Goal: Use online tool/utility: Utilize a website feature to perform a specific function

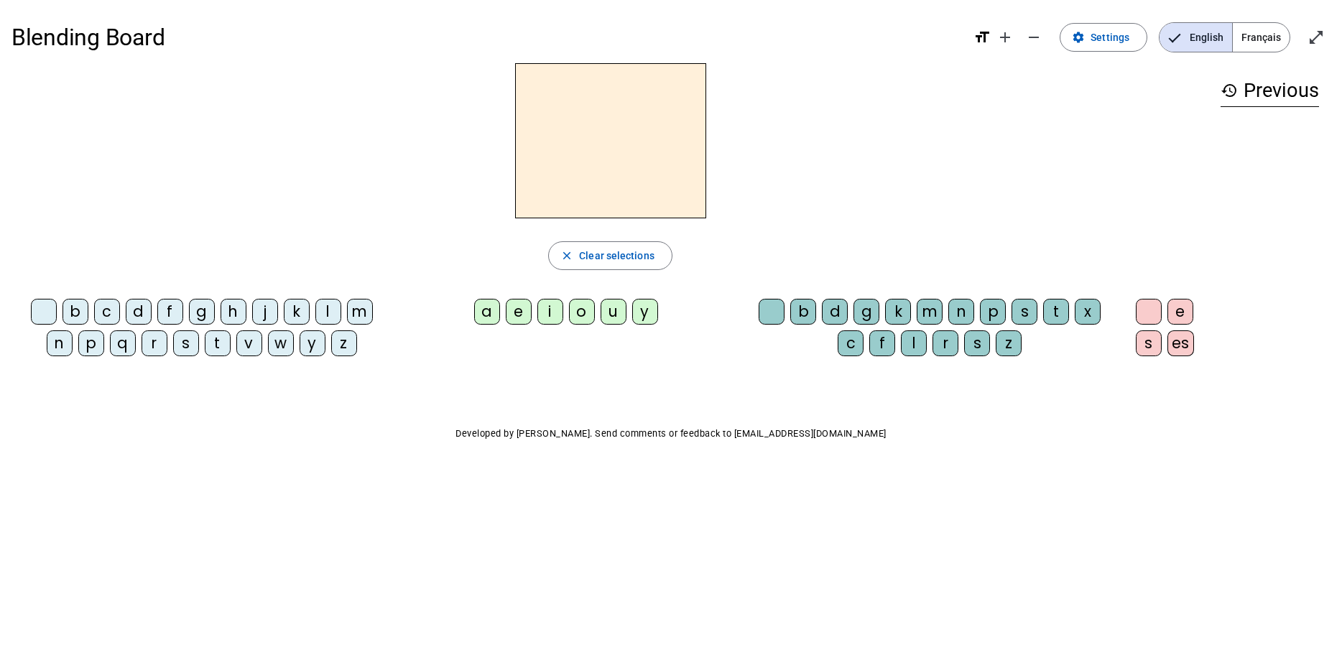
click at [926, 303] on div "m" at bounding box center [930, 312] width 26 height 26
click at [489, 311] on div "a" at bounding box center [487, 312] width 26 height 26
click at [559, 255] on span "button" at bounding box center [610, 256] width 123 height 34
drag, startPoint x: 363, startPoint y: 304, endPoint x: 374, endPoint y: 307, distance: 11.4
click at [370, 306] on div "m" at bounding box center [360, 312] width 26 height 26
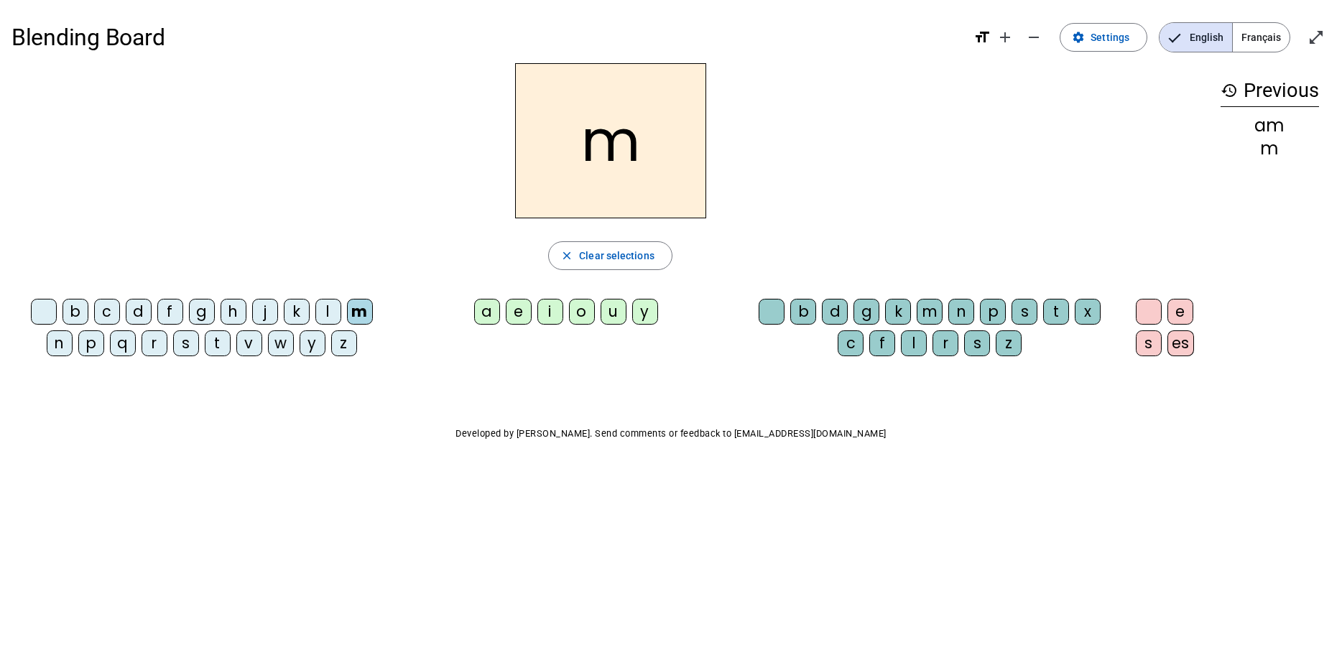
click at [488, 308] on div "a" at bounding box center [487, 312] width 26 height 26
click at [213, 346] on div "t" at bounding box center [218, 343] width 26 height 26
click at [321, 304] on div "l" at bounding box center [328, 312] width 26 height 26
click at [561, 253] on mat-icon "close" at bounding box center [566, 255] width 13 height 13
click at [352, 310] on div "m" at bounding box center [360, 312] width 26 height 26
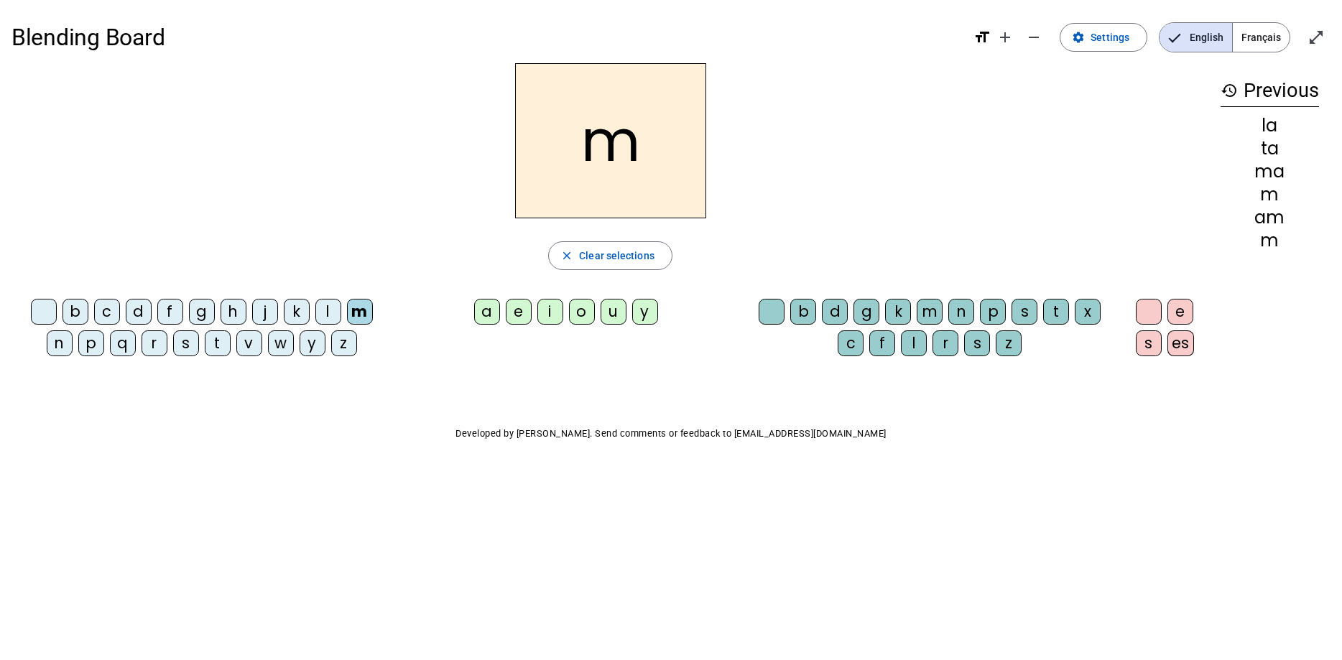
click at [488, 310] on div "a" at bounding box center [487, 312] width 26 height 26
click at [209, 346] on div "t" at bounding box center [218, 343] width 26 height 26
click at [332, 306] on div "l" at bounding box center [328, 312] width 26 height 26
drag, startPoint x: 1032, startPoint y: 310, endPoint x: 1032, endPoint y: 295, distance: 15.1
click at [1032, 297] on div "b d g k m n p s t x c f l r s z" at bounding box center [933, 330] width 386 height 75
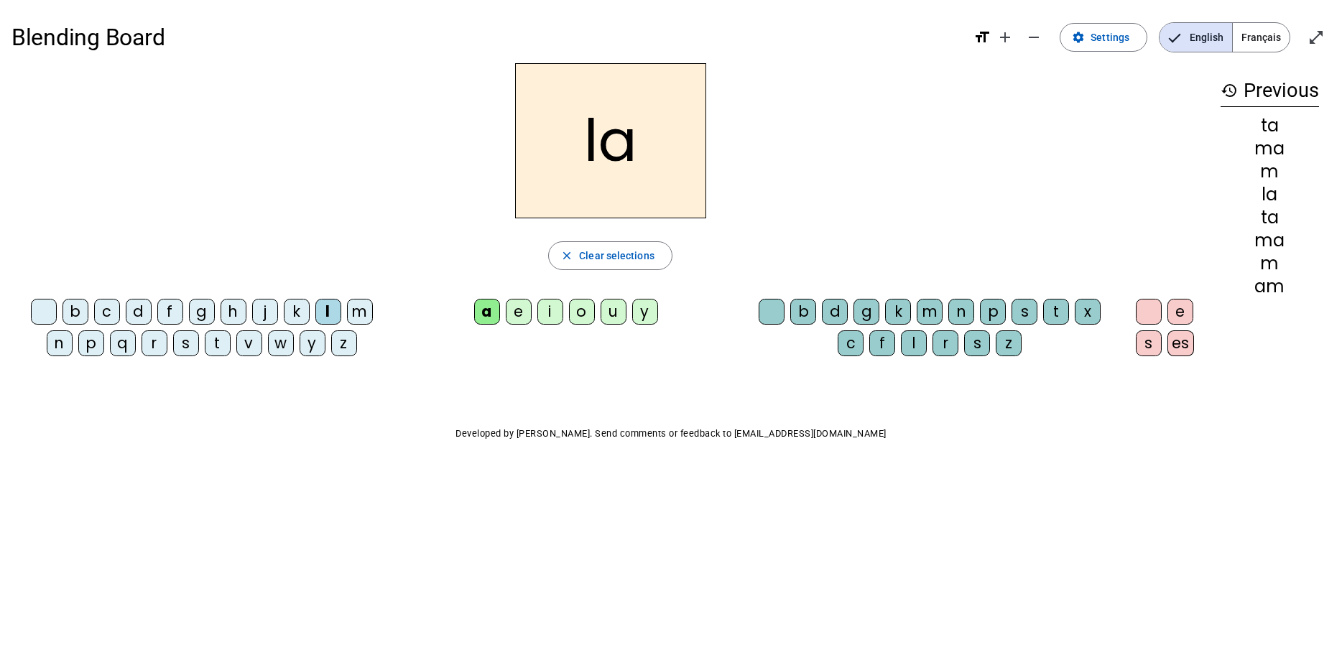
click at [1027, 309] on div "s" at bounding box center [1024, 312] width 26 height 26
drag, startPoint x: 987, startPoint y: 306, endPoint x: 1014, endPoint y: 318, distance: 29.3
click at [989, 306] on div "p" at bounding box center [993, 312] width 26 height 26
click at [1022, 313] on div "s" at bounding box center [1024, 312] width 26 height 26
click at [95, 337] on div "p" at bounding box center [91, 343] width 26 height 26
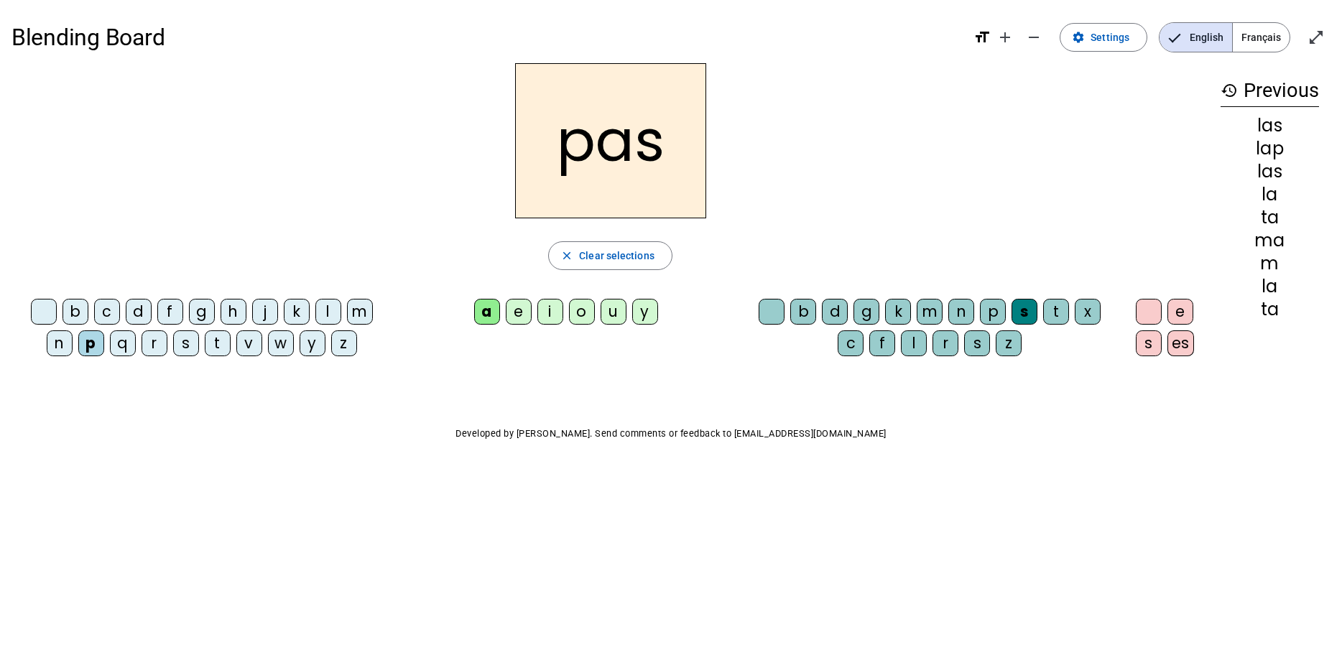
click at [219, 349] on letter-bubble "t" at bounding box center [221, 346] width 32 height 32
click at [1023, 309] on div "s" at bounding box center [1024, 312] width 26 height 26
click at [1149, 307] on div at bounding box center [1149, 312] width 26 height 26
click at [782, 310] on div at bounding box center [772, 312] width 26 height 26
click at [334, 314] on div "l" at bounding box center [328, 312] width 26 height 26
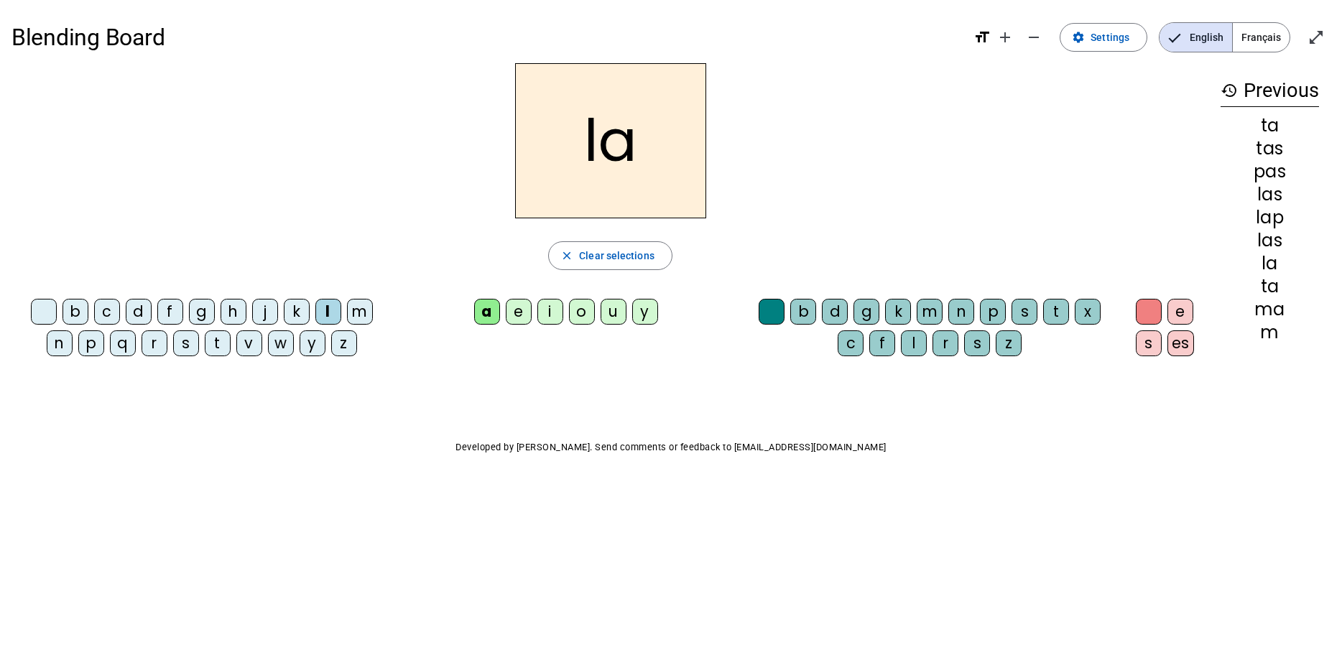
click at [191, 343] on div "s" at bounding box center [186, 343] width 26 height 26
click at [914, 347] on div "l" at bounding box center [914, 343] width 26 height 26
click at [927, 310] on div "m" at bounding box center [930, 312] width 26 height 26
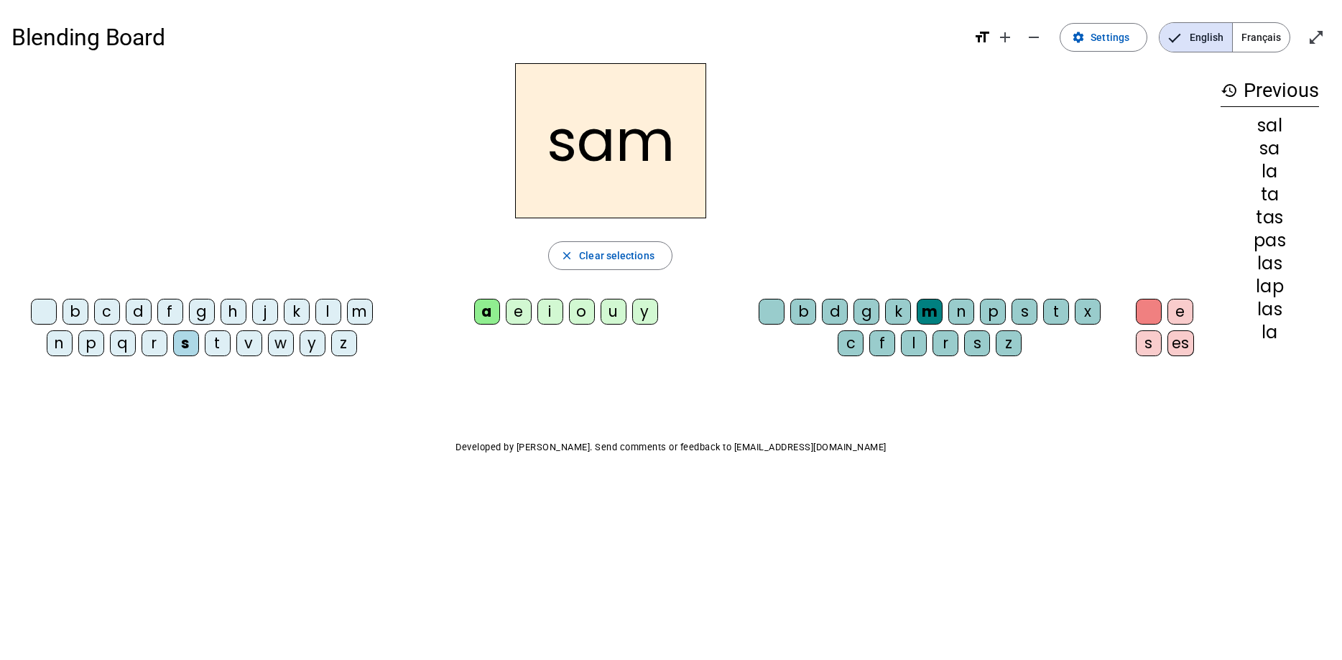
click at [914, 340] on div "l" at bounding box center [914, 343] width 26 height 26
click at [371, 313] on div "m" at bounding box center [360, 312] width 26 height 26
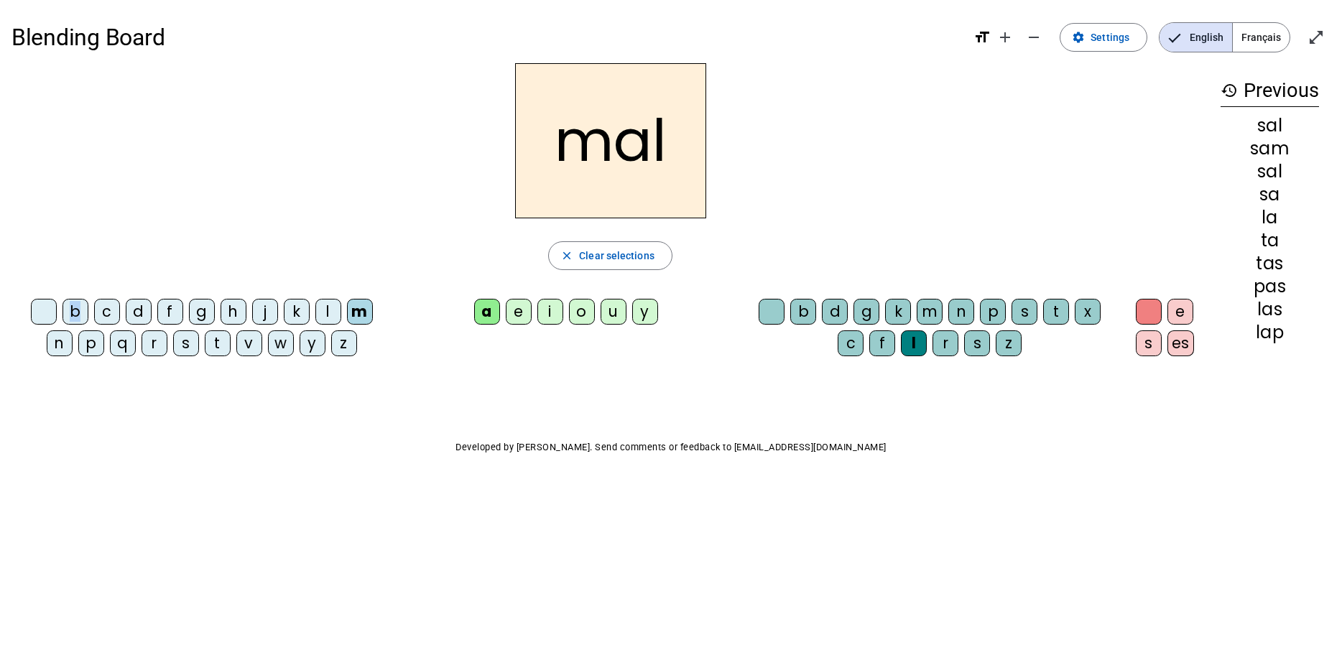
click at [80, 315] on div "b" at bounding box center [75, 312] width 26 height 26
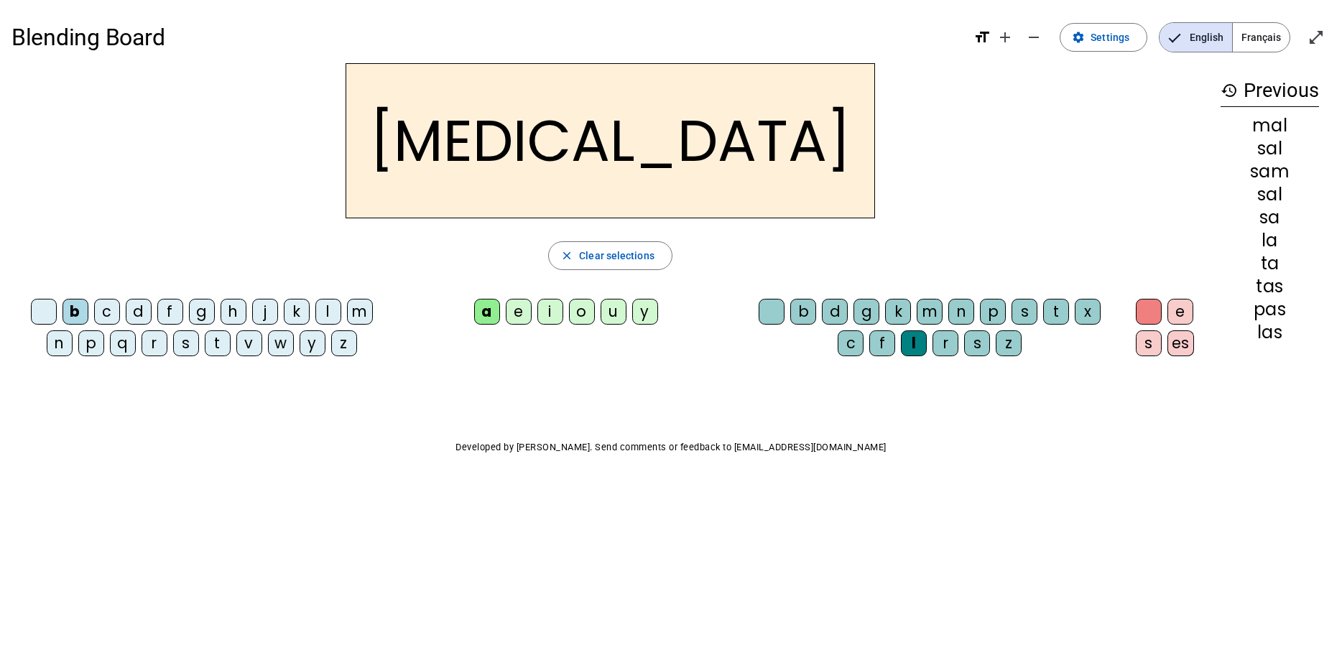
click at [972, 344] on div "s" at bounding box center [977, 343] width 26 height 26
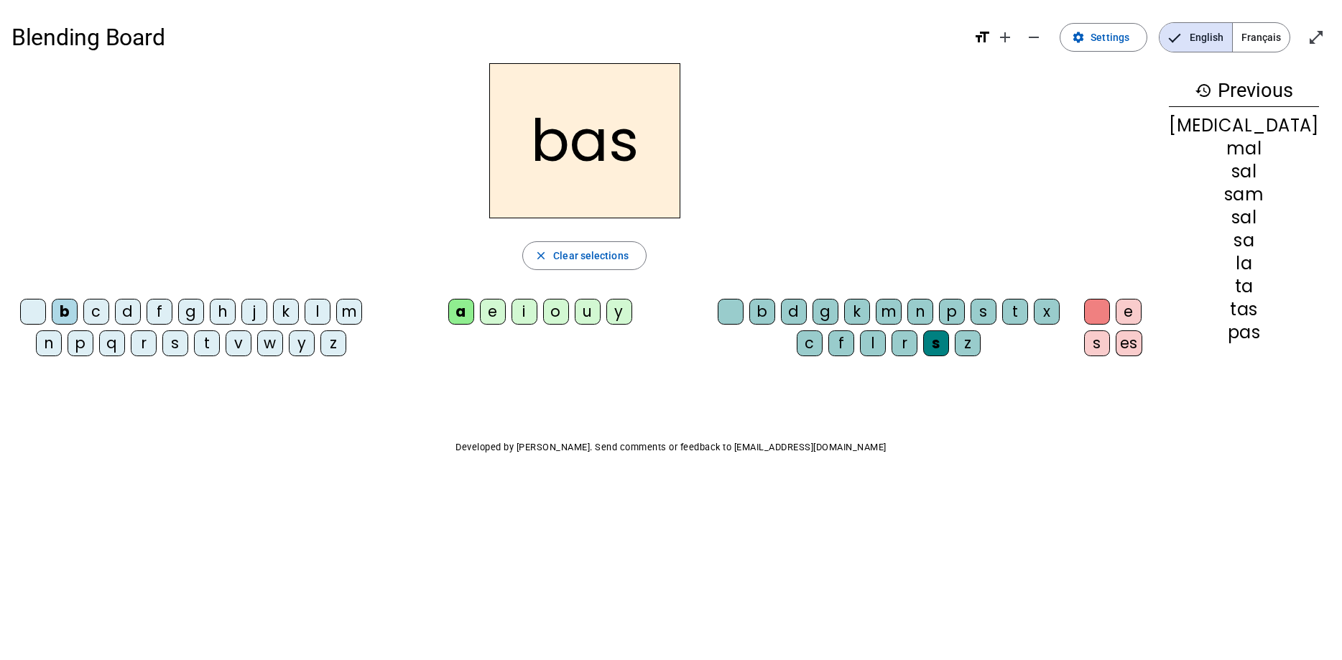
click at [965, 307] on div "p" at bounding box center [952, 312] width 26 height 26
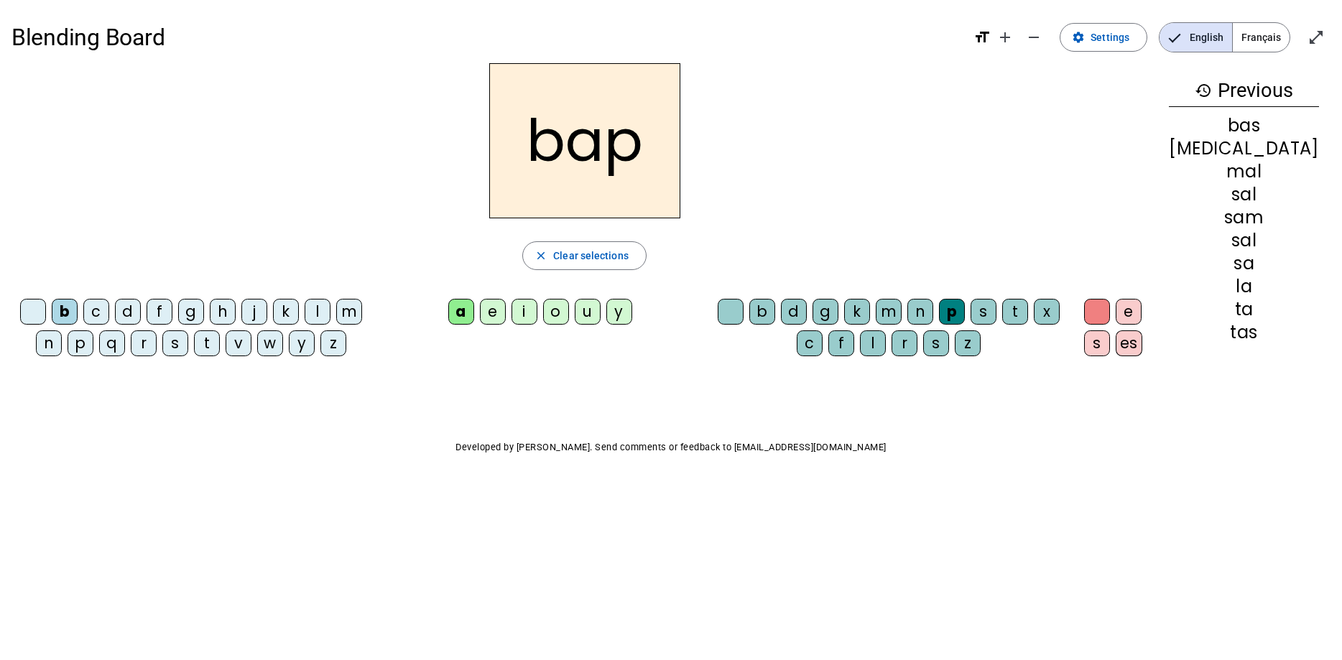
click at [949, 345] on div "s" at bounding box center [936, 343] width 26 height 26
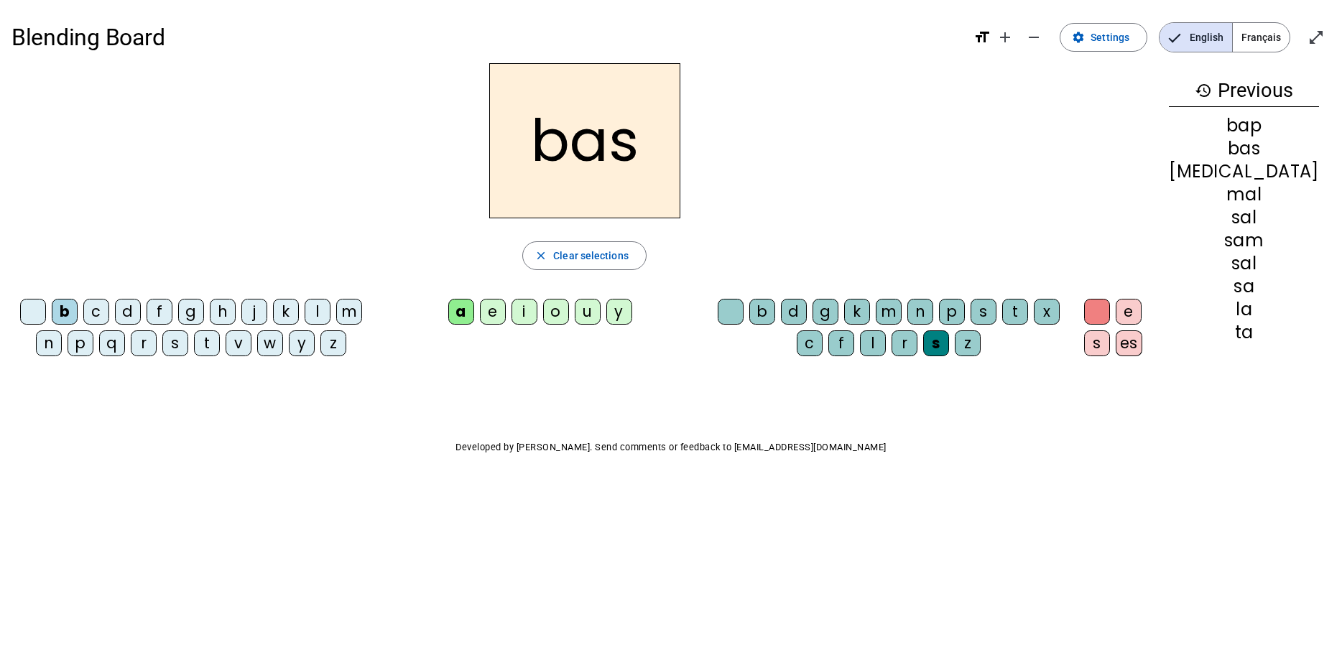
click at [93, 342] on div "p" at bounding box center [81, 343] width 26 height 26
